Goal: Information Seeking & Learning: Learn about a topic

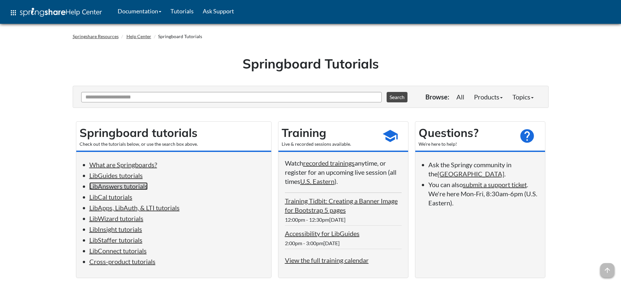
click at [117, 187] on link "LibAnswers tutorials" at bounding box center [118, 186] width 58 height 8
click at [261, 101] on input "Ask Another Question" at bounding box center [231, 97] width 301 height 10
type input "*******"
click at [387, 92] on button "Search" at bounding box center [397, 97] width 21 height 10
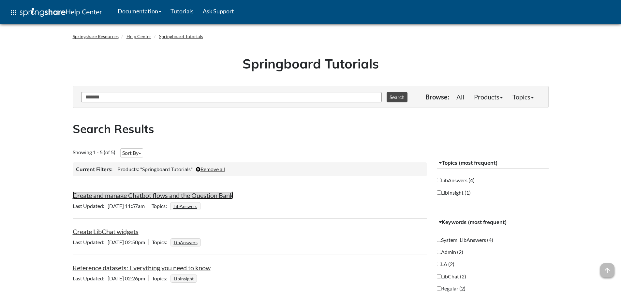
click at [142, 196] on link "Create and manage Chatbot flows and the Question Bank" at bounding box center [153, 195] width 160 height 8
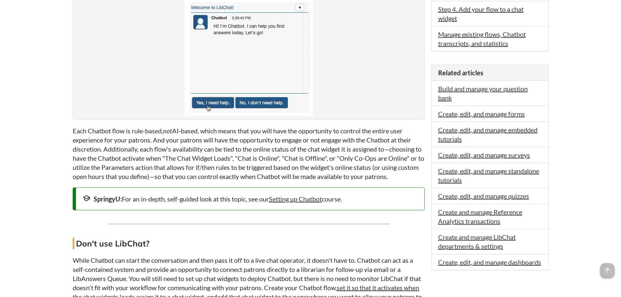
scroll to position [326, 0]
